Goal: Contribute content: Contribute content

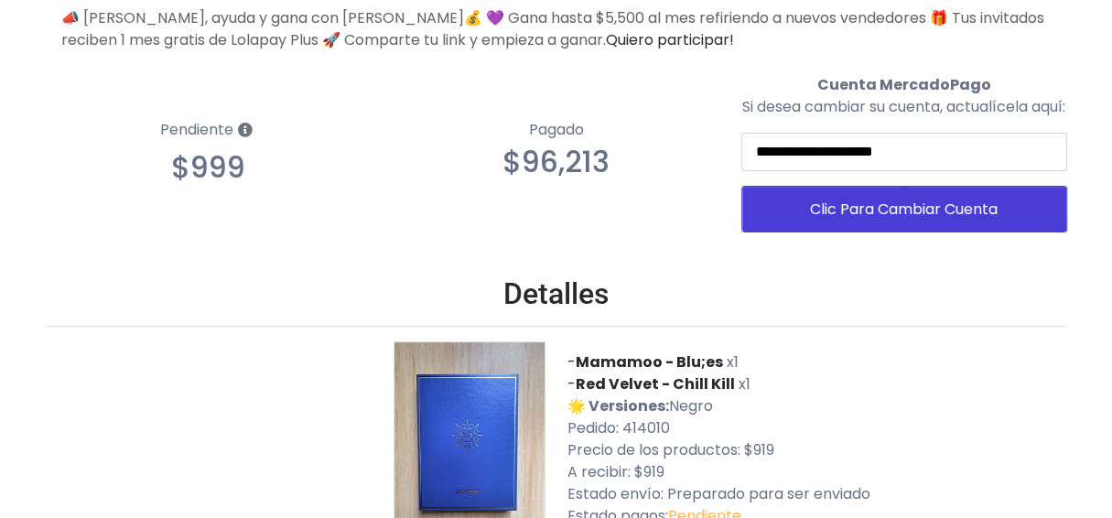
scroll to position [200, 0]
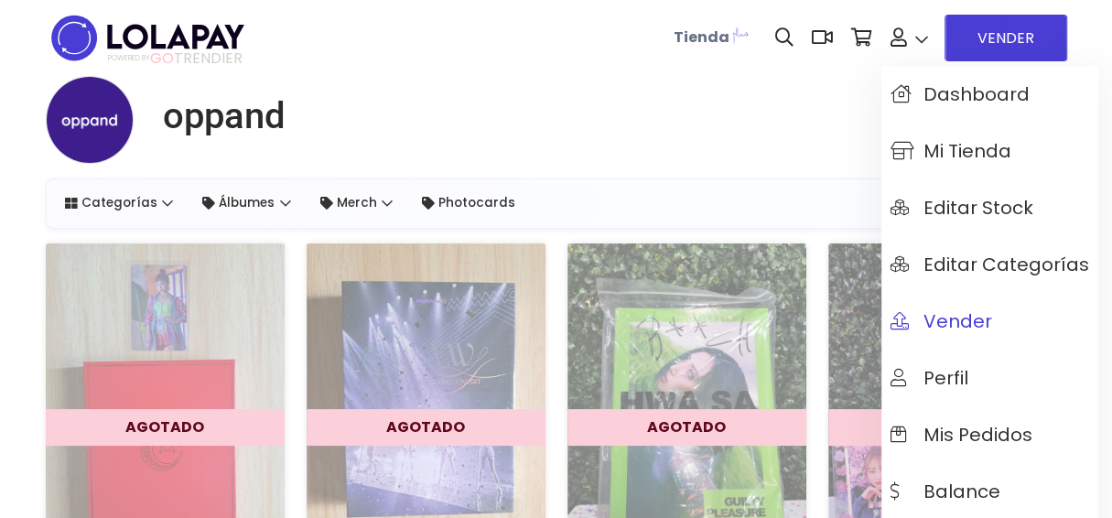
click at [912, 317] on span "Vender" at bounding box center [941, 321] width 102 height 20
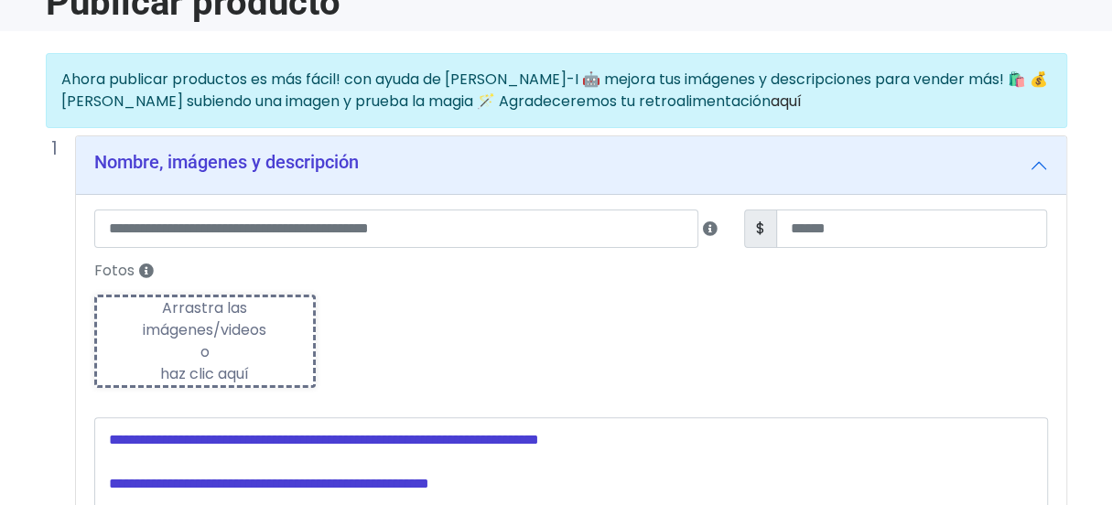
scroll to position [183, 0]
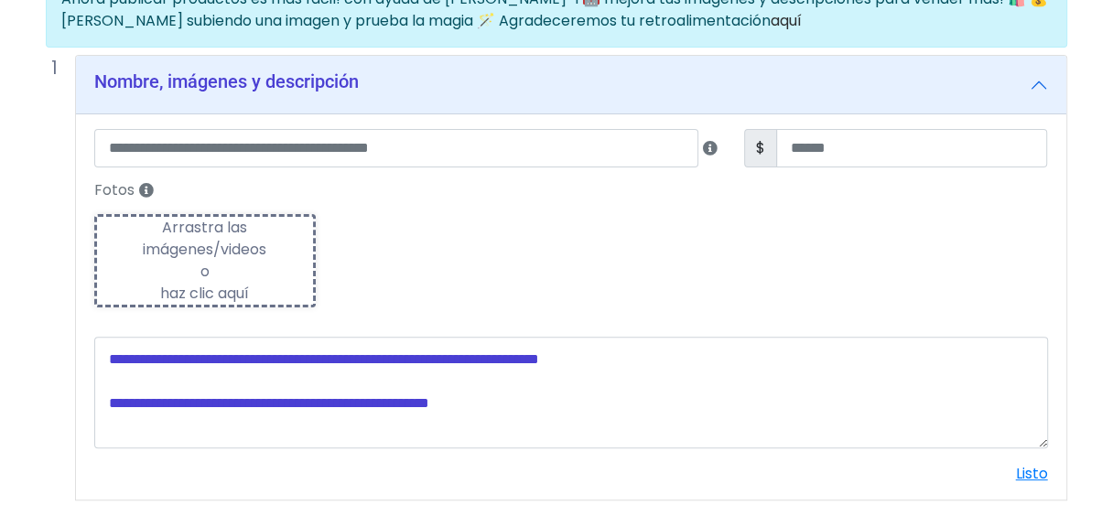
click at [270, 249] on div "Arrastra las imágenes/videos o haz clic aquí" at bounding box center [205, 261] width 217 height 88
click at [273, 278] on div "Arrastra las imágenes/videos o haz clic aquí" at bounding box center [205, 261] width 217 height 88
